Goal: Navigation & Orientation: Find specific page/section

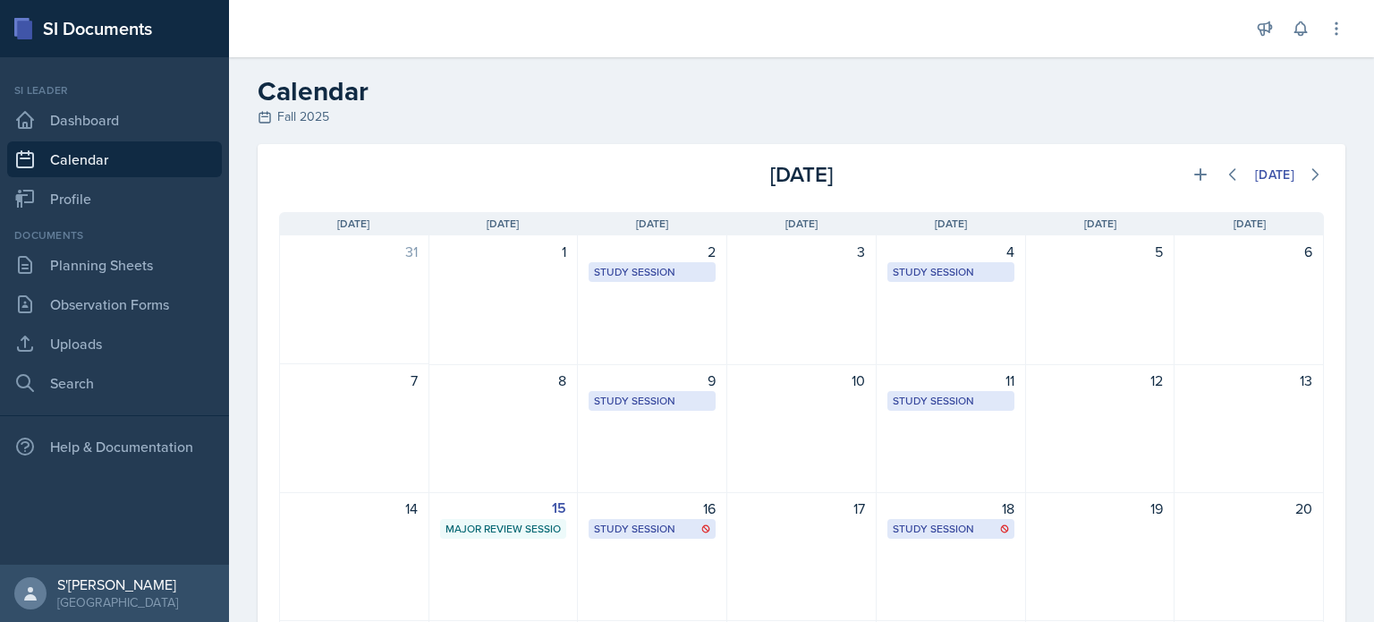
scroll to position [114, 0]
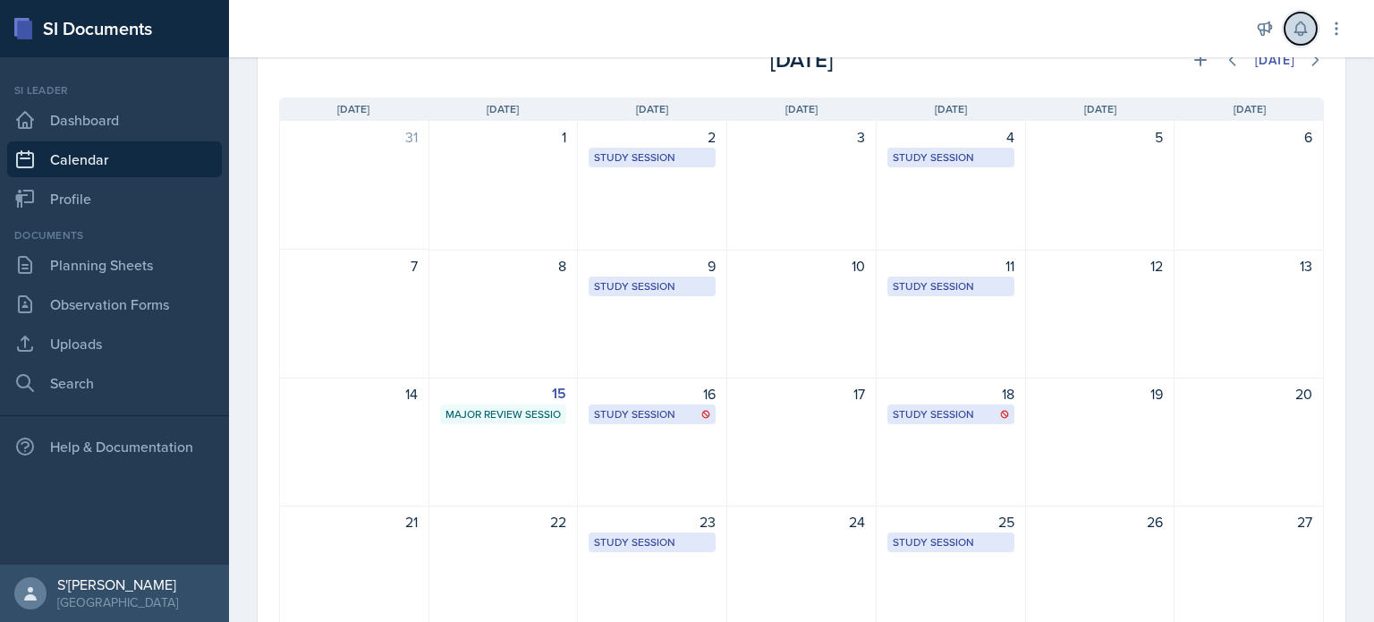
click at [1302, 31] on icon at bounding box center [1300, 29] width 18 height 18
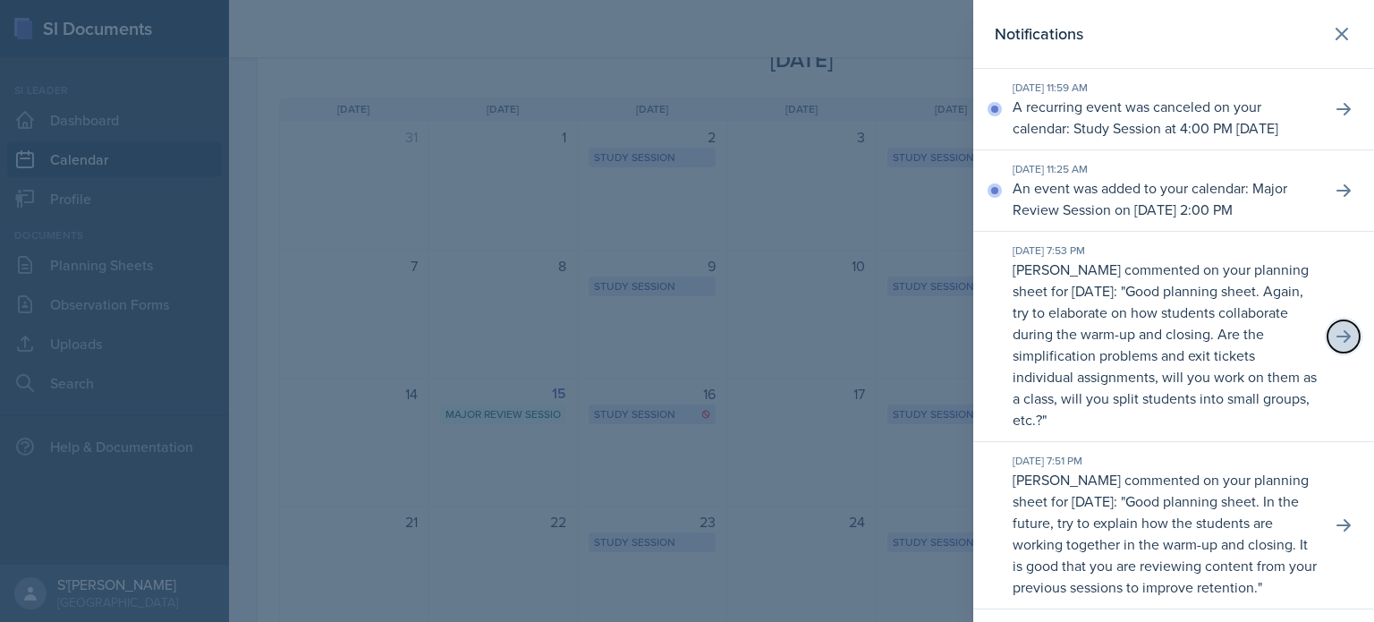
click at [1334, 345] on icon at bounding box center [1343, 336] width 18 height 18
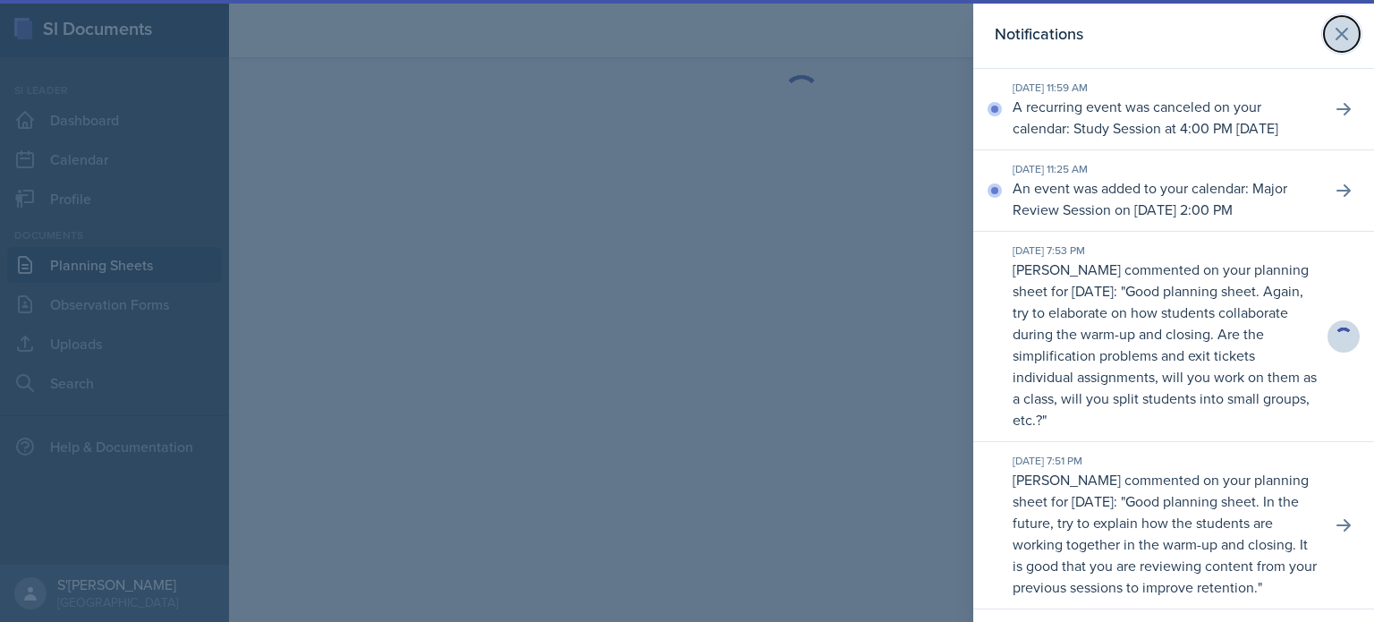
click at [1331, 37] on icon at bounding box center [1341, 33] width 21 height 21
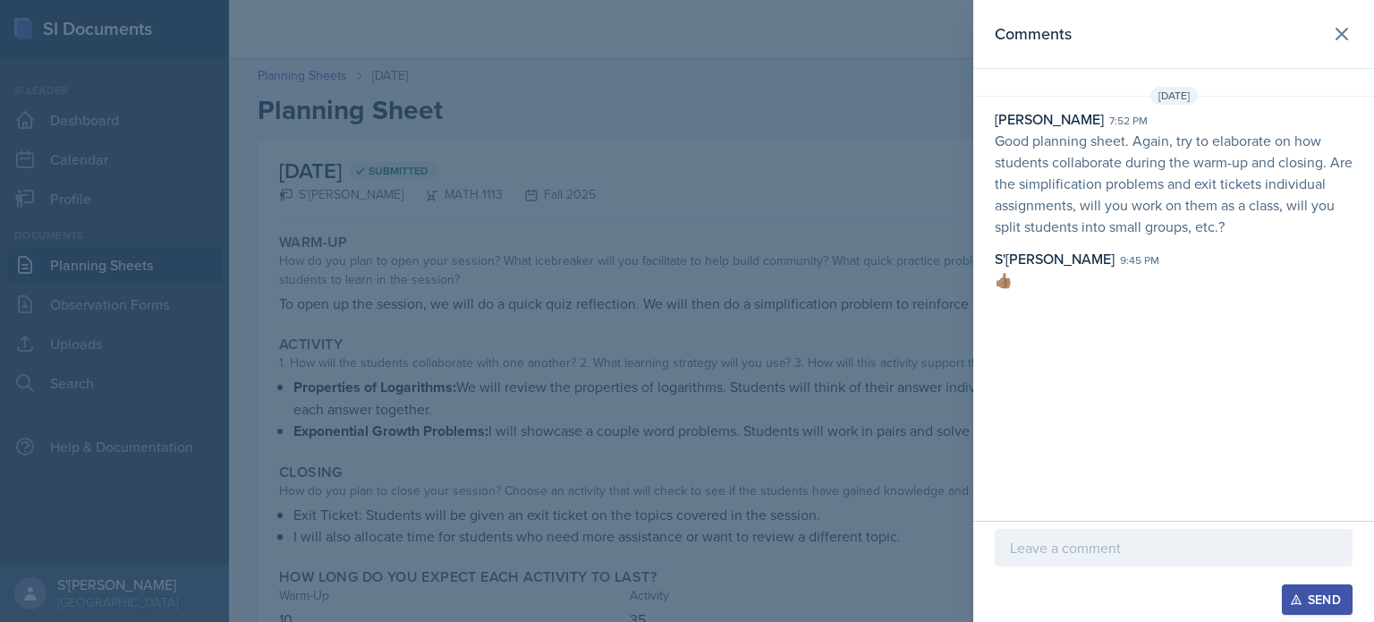
click at [317, 46] on div at bounding box center [687, 311] width 1374 height 622
